Goal: Find specific page/section: Find specific page/section

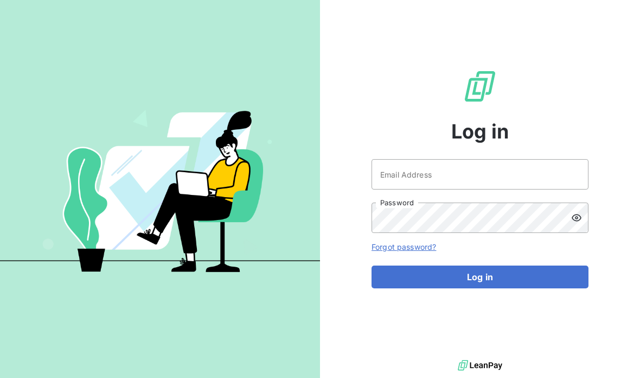
click at [499, 189] on input "Email Address" at bounding box center [480, 174] width 217 height 30
type input "[EMAIL_ADDRESS][PERSON_NAME][DOMAIN_NAME]"
click at [491, 288] on button "Log in" at bounding box center [480, 276] width 217 height 23
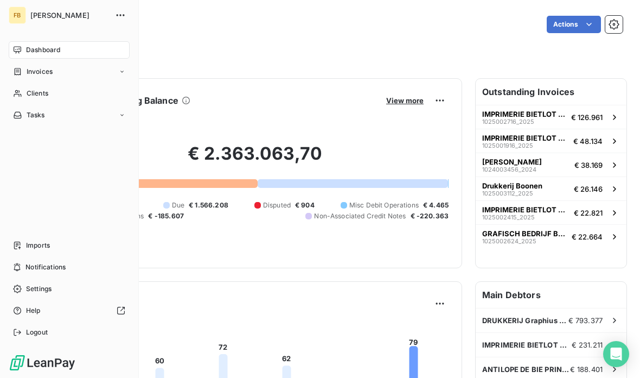
click at [77, 92] on div "Clients" at bounding box center [69, 93] width 121 height 17
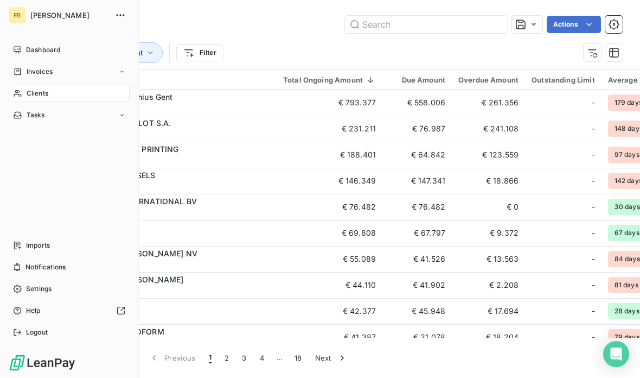
click at [427, 20] on input "text" at bounding box center [426, 24] width 163 height 17
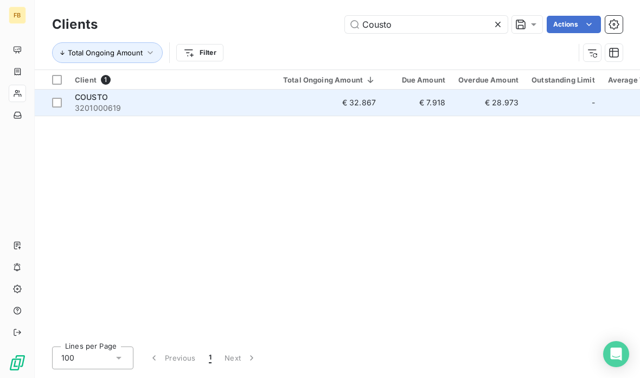
type input "Cousto"
click at [136, 98] on div "COUSTO" at bounding box center [172, 97] width 195 height 11
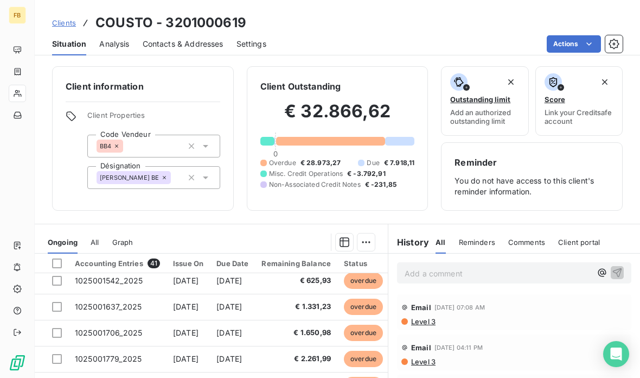
scroll to position [137, 0]
click at [347, 240] on icon "button" at bounding box center [345, 242] width 10 height 10
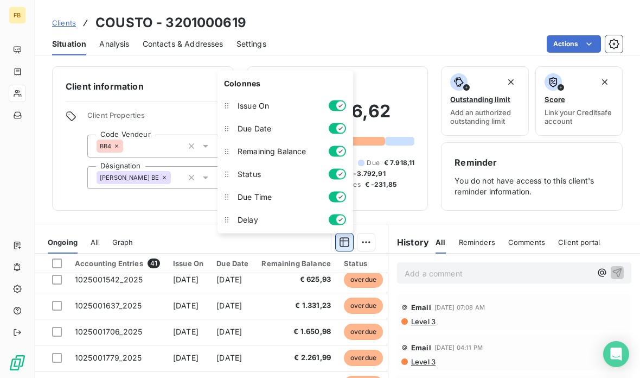
click at [345, 245] on icon "button" at bounding box center [344, 242] width 11 height 11
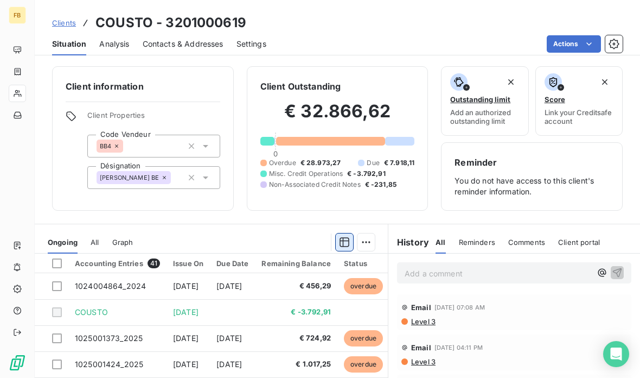
scroll to position [0, 0]
click at [161, 178] on icon at bounding box center [164, 177] width 7 height 7
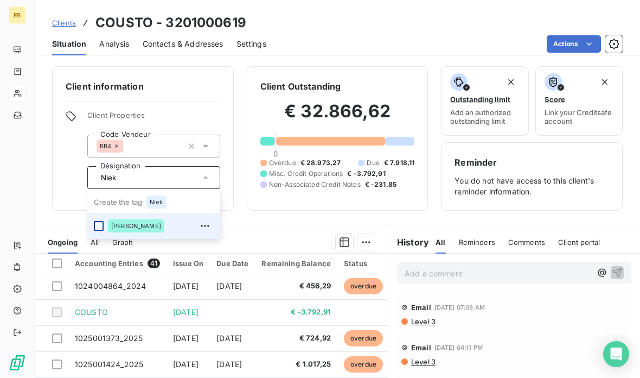
click at [102, 225] on div at bounding box center [99, 226] width 10 height 10
type input "Niek"
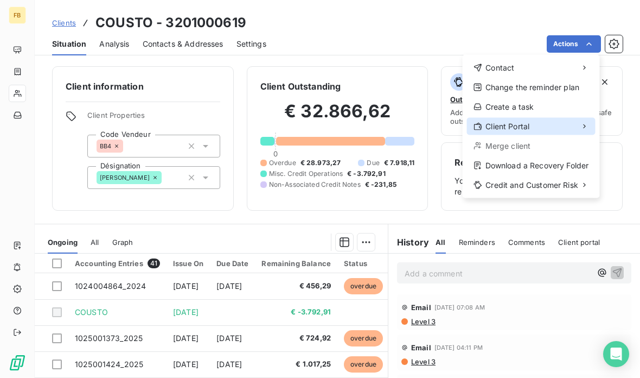
click at [545, 121] on div "Client Portal" at bounding box center [531, 126] width 129 height 17
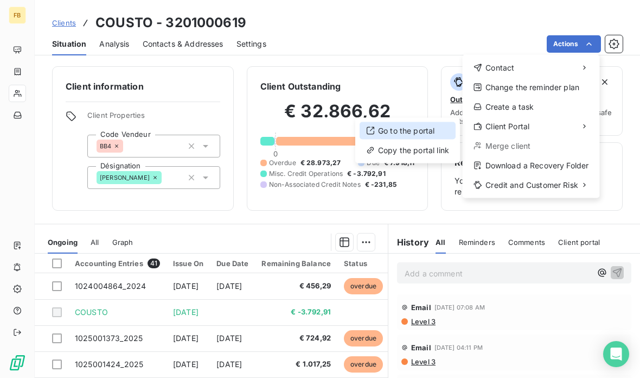
click at [423, 127] on div "Go to the portal" at bounding box center [408, 130] width 96 height 17
